Goal: Find specific page/section: Find specific page/section

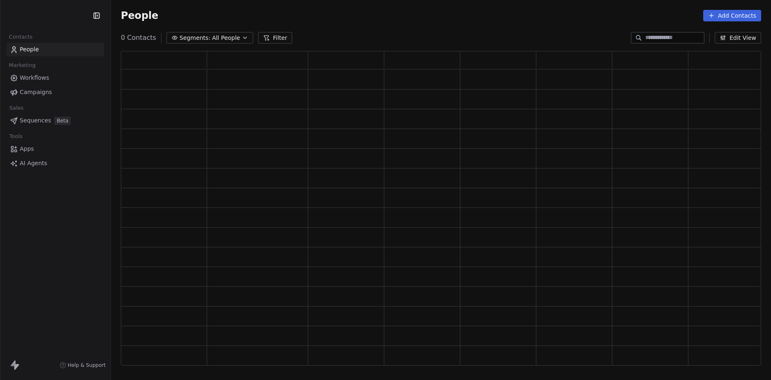
scroll to position [309, 634]
click at [473, 21] on div "People Add Contacts" at bounding box center [441, 16] width 640 height 12
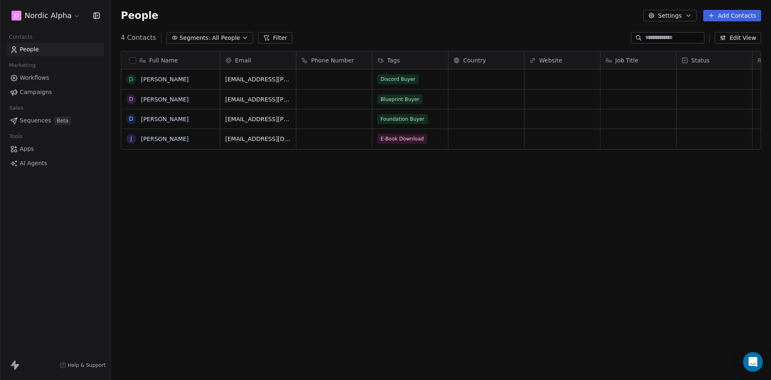
scroll to position [328, 654]
click at [464, 16] on div "People Settings Add Contacts" at bounding box center [441, 16] width 640 height 12
click at [264, 227] on div "Full Name d [PERSON_NAME] D [PERSON_NAME] D [PERSON_NAME] J [PERSON_NAME] Email…" at bounding box center [441, 211] width 660 height 335
click at [210, 240] on div "Full Name d [PERSON_NAME] D [PERSON_NAME] D [PERSON_NAME] J [PERSON_NAME] Email…" at bounding box center [441, 211] width 660 height 335
click at [78, 238] on div "D Nordic Alpha Contacts People Marketing Workflows Campaigns Sales Sequences Be…" at bounding box center [55, 190] width 111 height 380
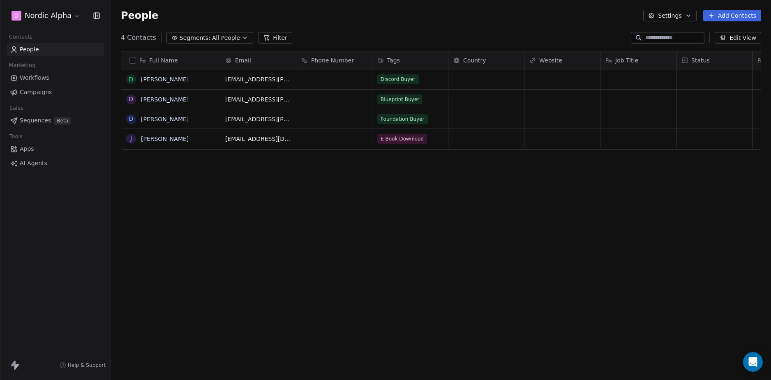
click at [78, 238] on div "D Nordic Alpha Contacts People Marketing Workflows Campaigns Sales Sequences Be…" at bounding box center [55, 190] width 111 height 380
click at [82, 233] on div "D Nordic Alpha Contacts People Marketing Workflows Campaigns Sales Sequences Be…" at bounding box center [55, 190] width 111 height 380
click at [64, 216] on div "D Nordic Alpha Contacts People Marketing Workflows Campaigns Sales Sequences Be…" at bounding box center [55, 190] width 111 height 380
click at [59, 75] on link "Workflows" at bounding box center [55, 78] width 97 height 14
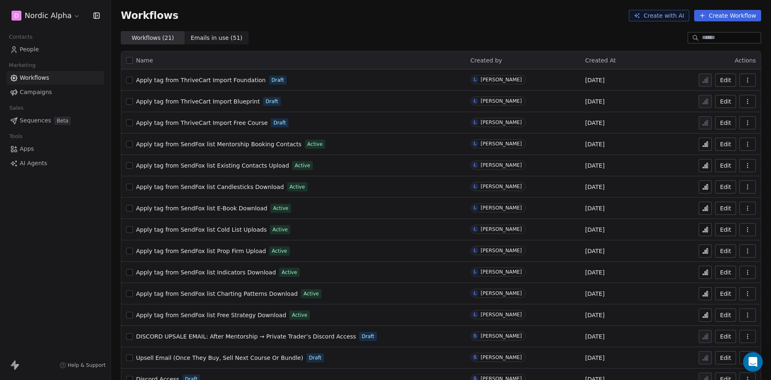
click at [65, 227] on div "D Nordic Alpha Contacts People Marketing Workflows Campaigns Sales Sequences Be…" at bounding box center [55, 190] width 111 height 380
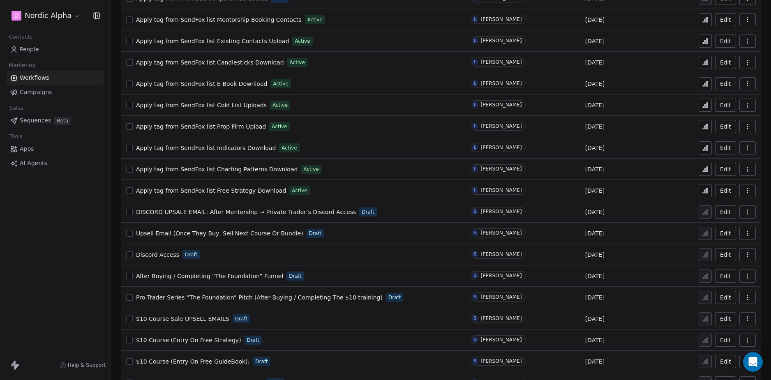
scroll to position [145, 0]
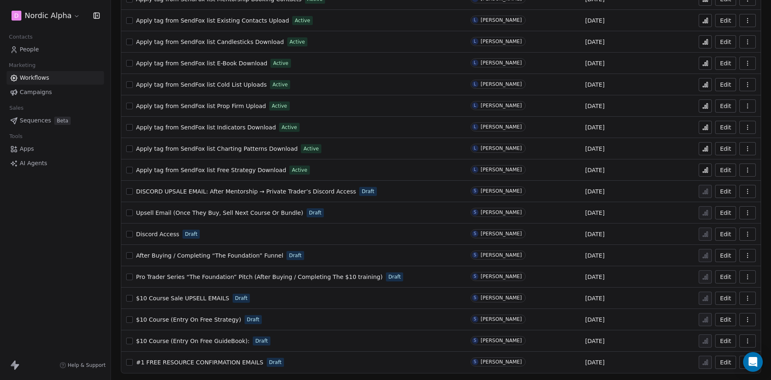
click at [58, 250] on div "D Nordic Alpha Contacts People Marketing Workflows Campaigns Sales Sequences Be…" at bounding box center [55, 190] width 111 height 380
click at [66, 243] on div "D Nordic Alpha Contacts People Marketing Workflows Campaigns Sales Sequences Be…" at bounding box center [55, 190] width 111 height 380
click at [66, 247] on div "D Nordic Alpha Contacts People Marketing Workflows Campaigns Sales Sequences Be…" at bounding box center [55, 190] width 111 height 380
click at [57, 236] on div "D Nordic Alpha Contacts People Marketing Workflows Campaigns Sales Sequences Be…" at bounding box center [55, 190] width 111 height 380
click at [45, 231] on div "D Nordic Alpha Contacts People Marketing Workflows Campaigns Sales Sequences Be…" at bounding box center [55, 190] width 111 height 380
